Goal: Transaction & Acquisition: Purchase product/service

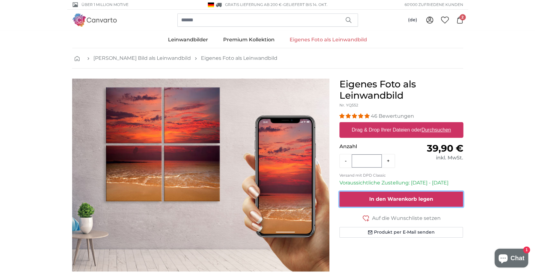
click at [387, 199] on span "In den Warenkorb legen" at bounding box center [401, 199] width 64 height 6
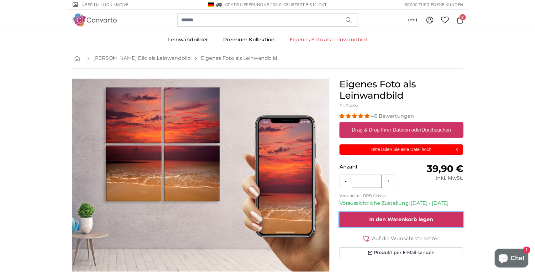
click at [392, 212] on button "In den Warenkorb legen" at bounding box center [402, 219] width 124 height 15
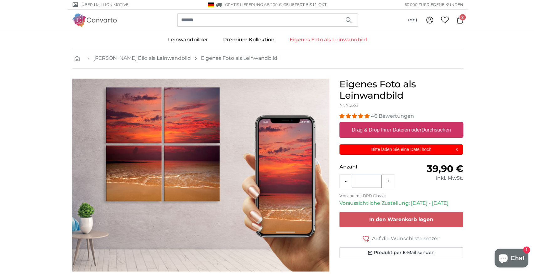
click at [401, 149] on p "Bitte laden Sie eine Datei hoch" at bounding box center [401, 149] width 116 height 7
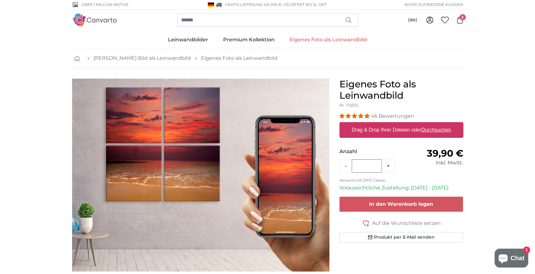
click at [394, 123] on div "Drag & Drop Ihrer Dateien oder Durchsuchen" at bounding box center [402, 130] width 124 height 16
type input "**********"
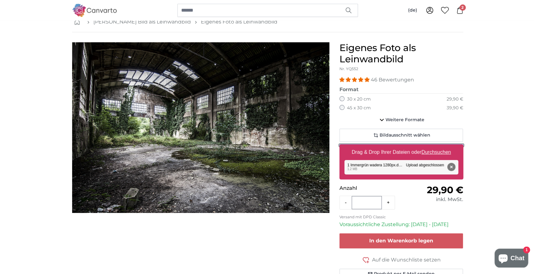
scroll to position [65, 0]
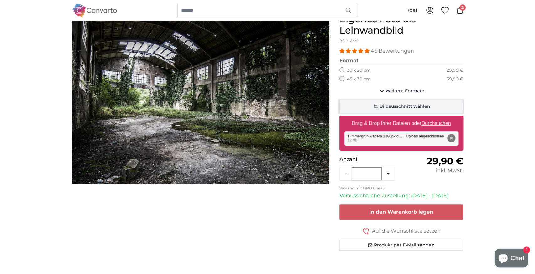
click at [414, 108] on span "Bildausschnitt wählen" at bounding box center [405, 106] width 51 height 6
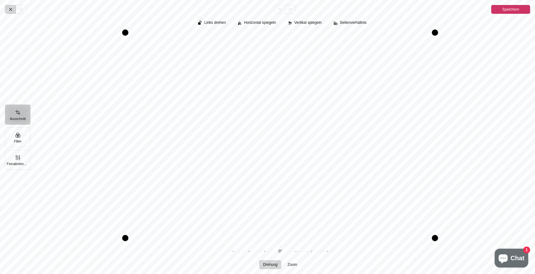
click at [12, 10] on icon "Pintura" at bounding box center [10, 9] width 5 height 5
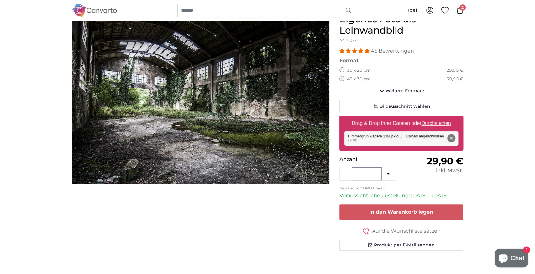
scroll to position [0, 0]
